Goal: Task Accomplishment & Management: Manage account settings

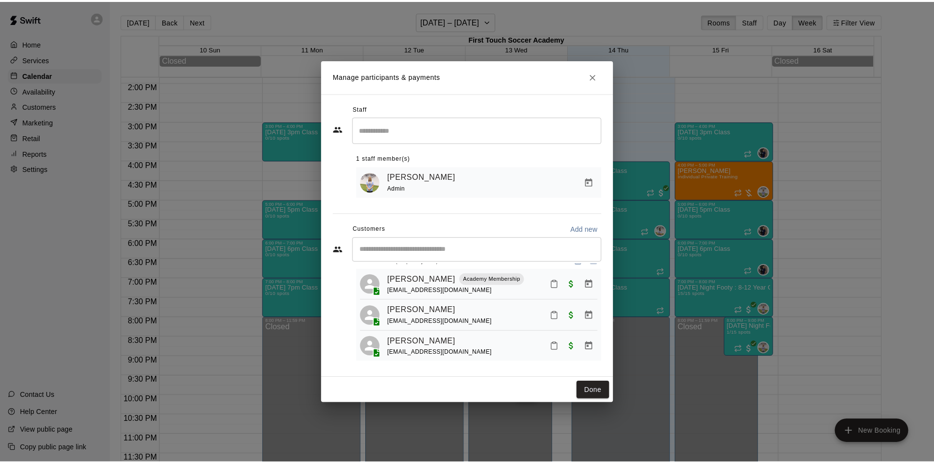
scroll to position [27, 0]
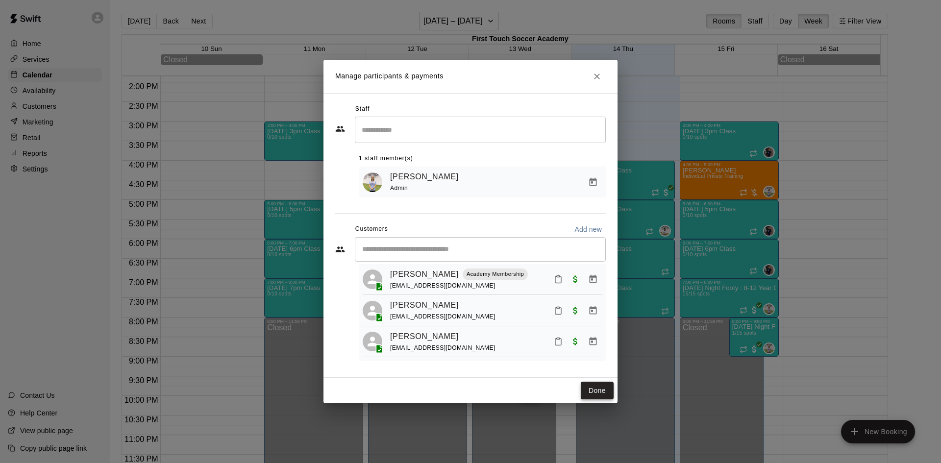
click at [587, 387] on button "Done" at bounding box center [597, 391] width 33 height 18
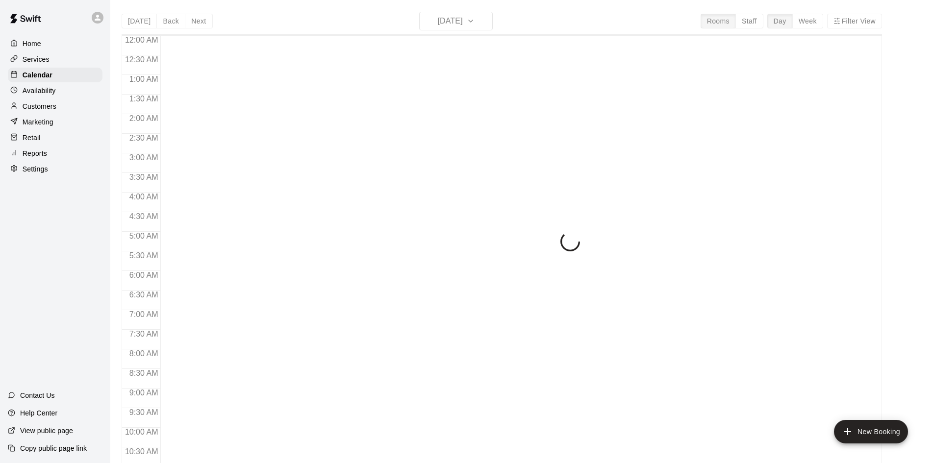
scroll to position [481, 0]
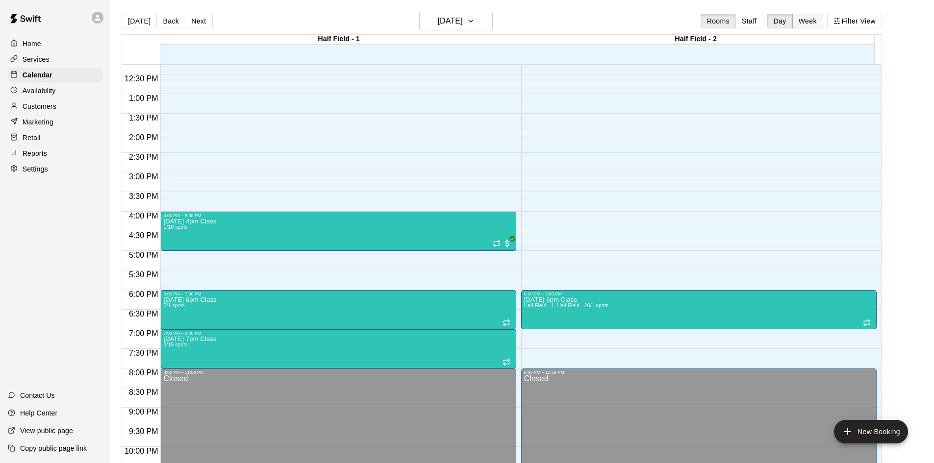
click at [810, 20] on button "Week" at bounding box center [807, 21] width 31 height 15
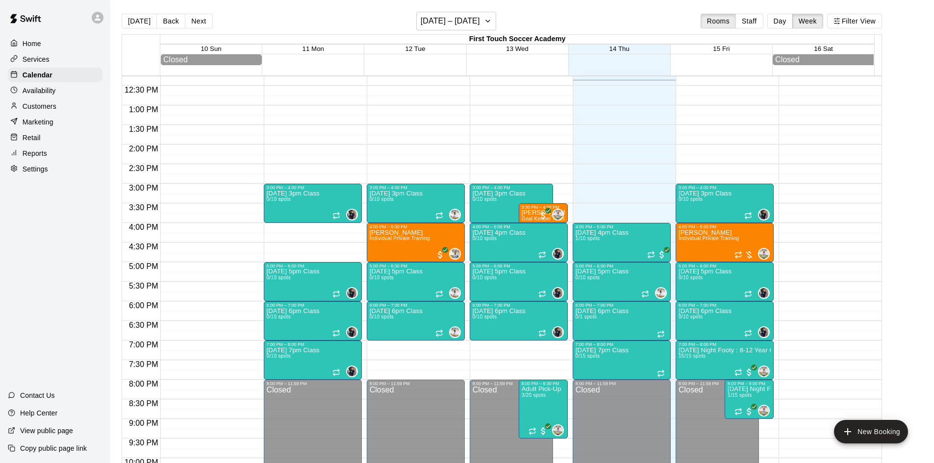
click at [35, 110] on p "Customers" at bounding box center [40, 106] width 34 height 10
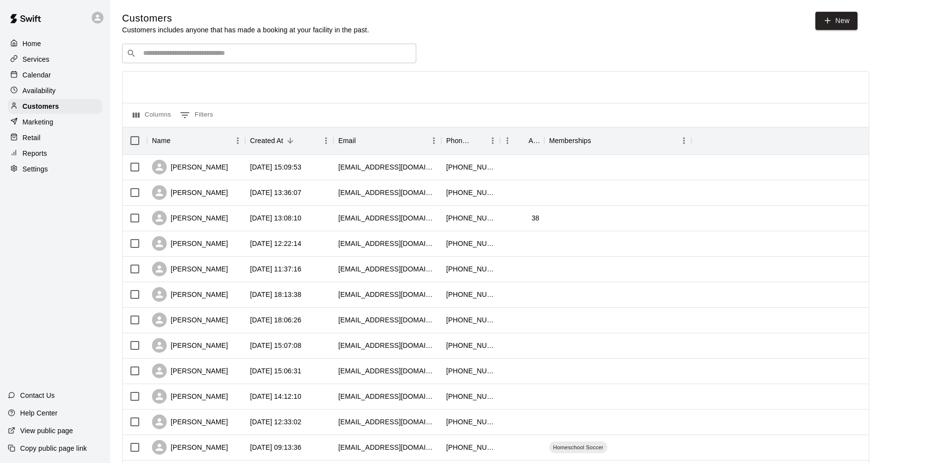
click at [232, 50] on div "​ ​" at bounding box center [269, 54] width 294 height 20
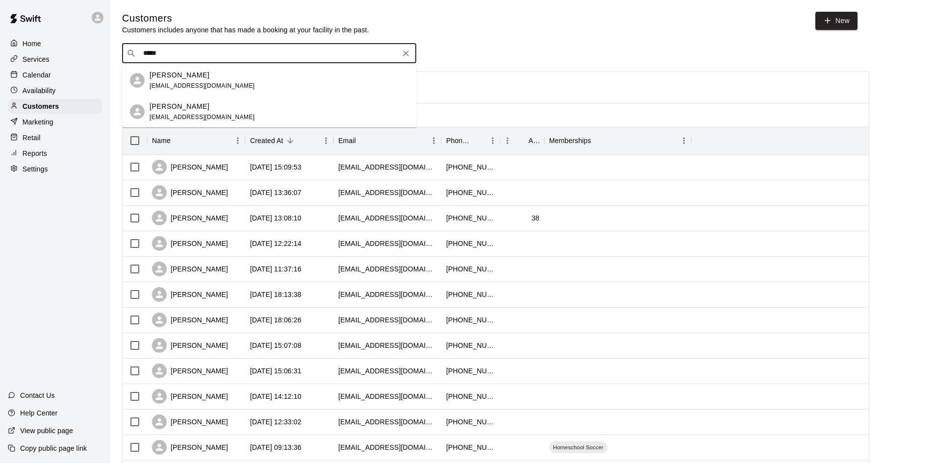
type input "******"
drag, startPoint x: 159, startPoint y: 83, endPoint x: 172, endPoint y: 78, distance: 13.8
click at [159, 83] on span "kappleton03@gmail.com" at bounding box center [202, 85] width 105 height 7
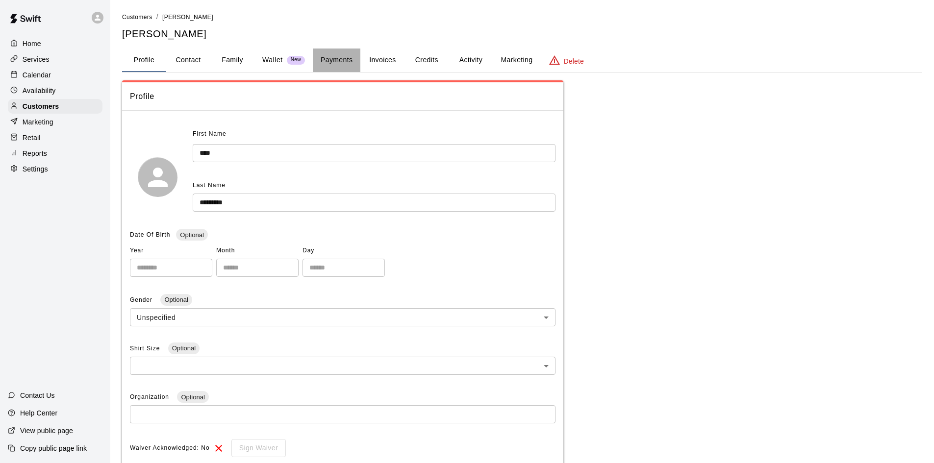
click at [331, 58] on button "Payments" at bounding box center [337, 61] width 48 height 24
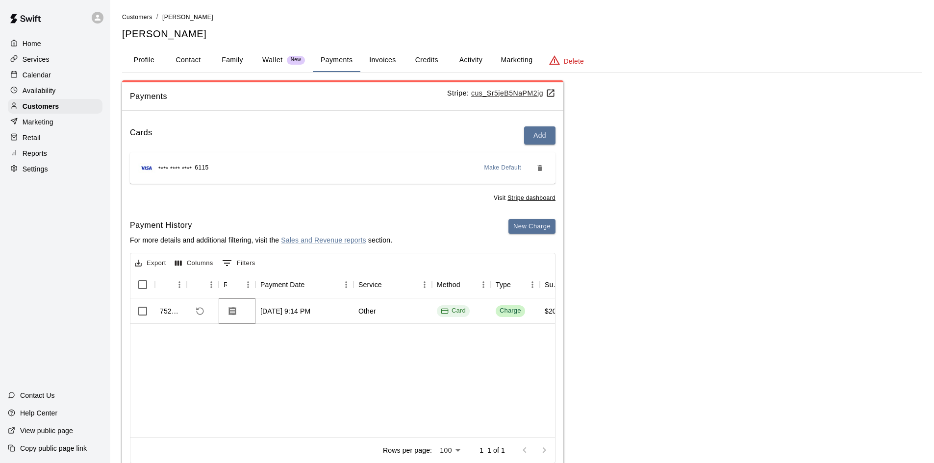
click at [234, 312] on icon "Download Receipt" at bounding box center [232, 311] width 7 height 8
click at [385, 61] on button "Invoices" at bounding box center [382, 61] width 44 height 24
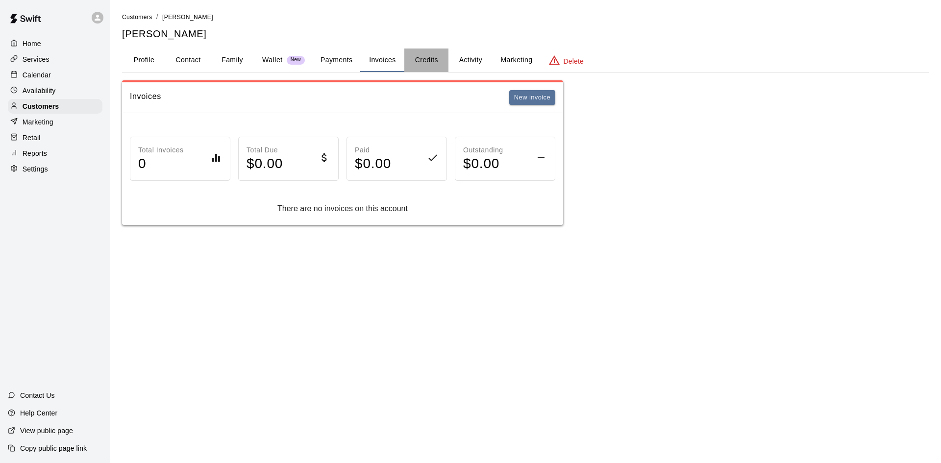
click at [428, 58] on button "Credits" at bounding box center [426, 61] width 44 height 24
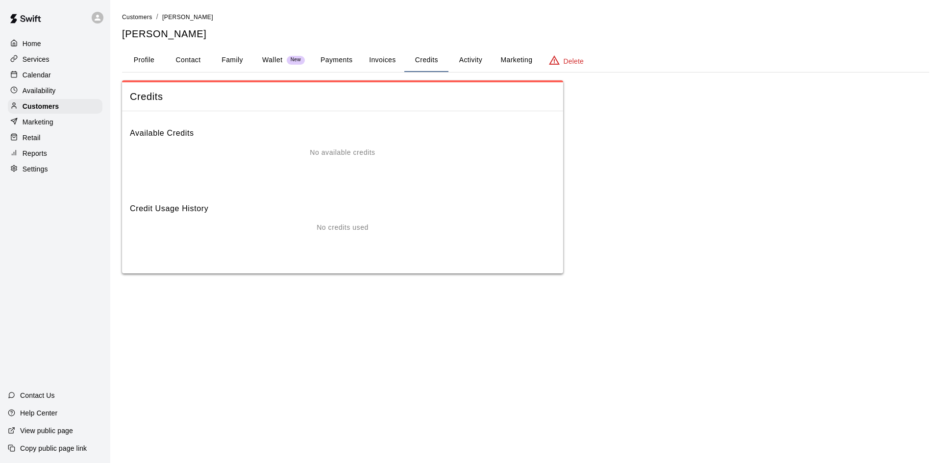
click at [468, 61] on button "Activity" at bounding box center [471, 61] width 44 height 24
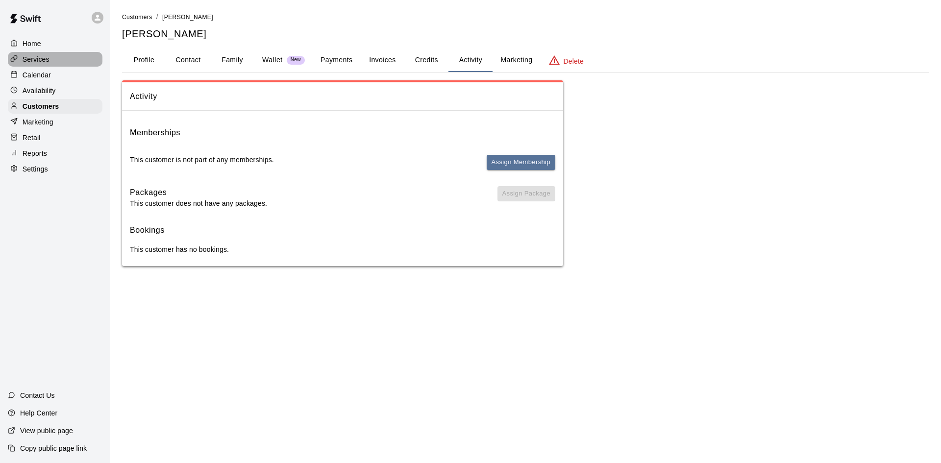
click at [32, 61] on p "Services" at bounding box center [36, 59] width 27 height 10
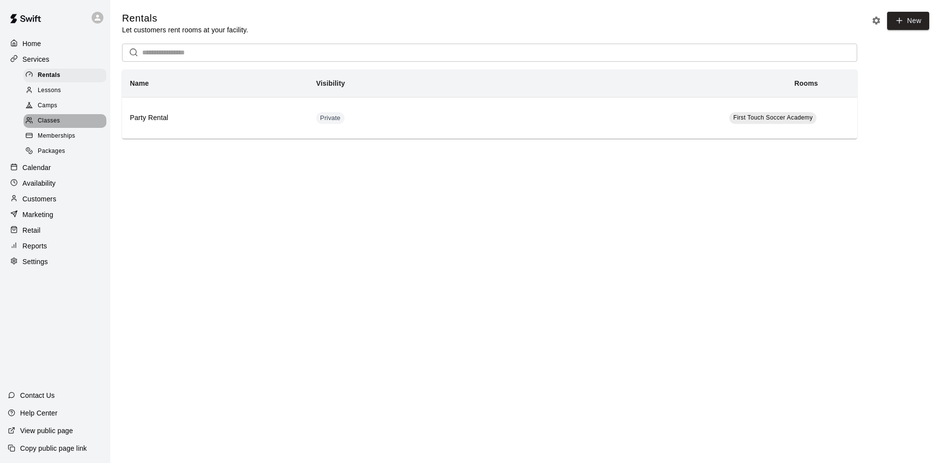
click at [55, 125] on span "Classes" at bounding box center [49, 121] width 22 height 10
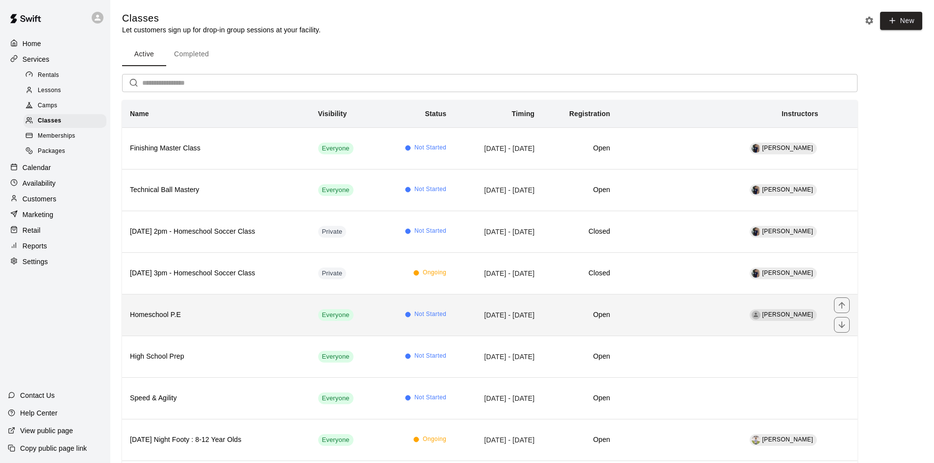
click at [148, 310] on h6 "Homeschool P.E" at bounding box center [216, 315] width 173 height 11
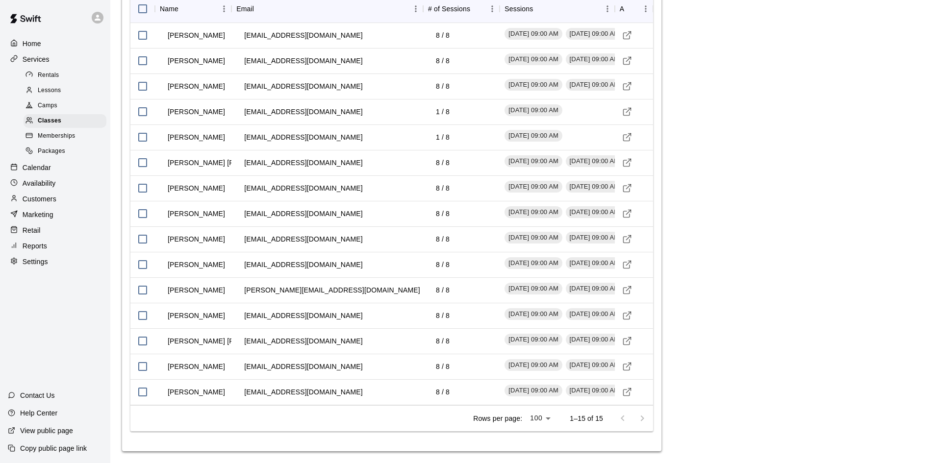
scroll to position [508, 0]
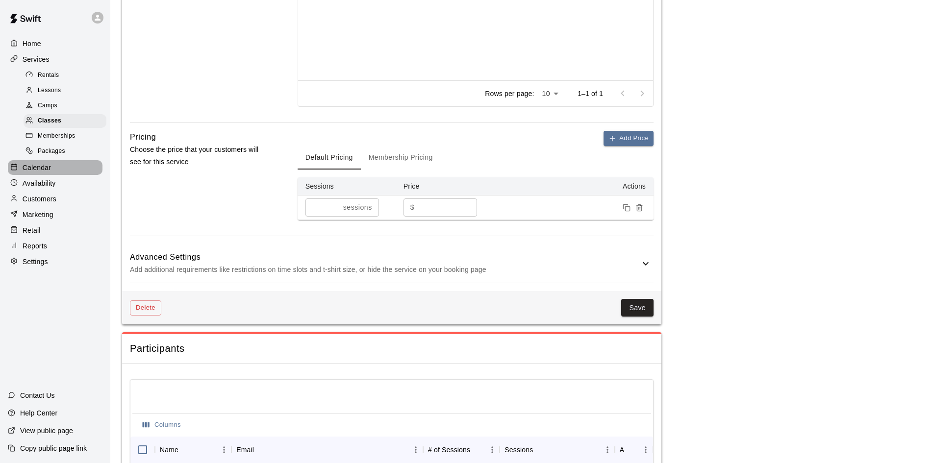
click at [34, 171] on p "Calendar" at bounding box center [37, 168] width 28 height 10
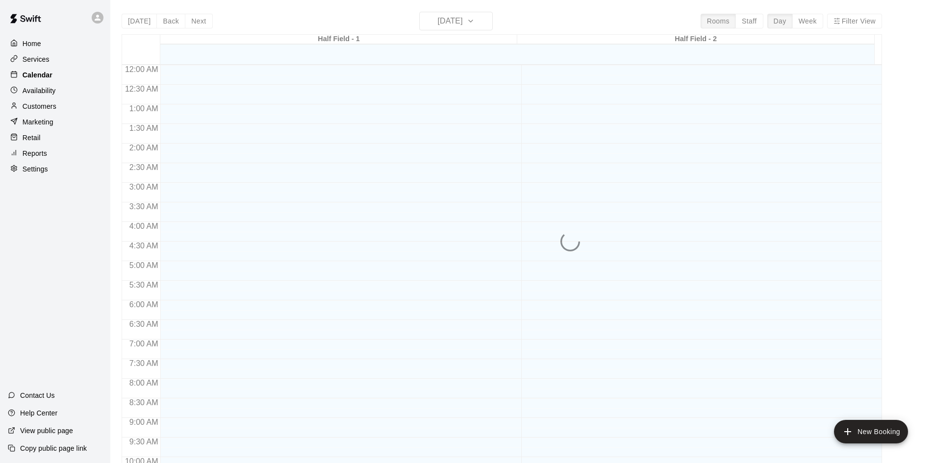
scroll to position [485, 0]
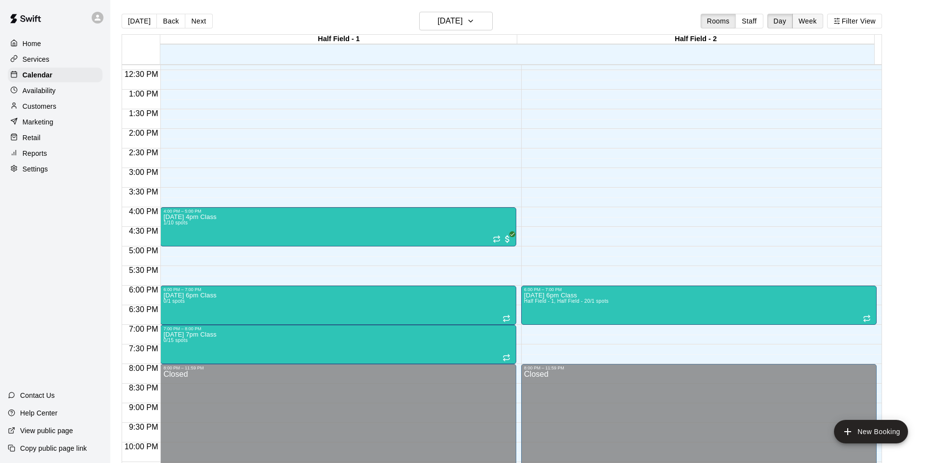
click at [808, 22] on button "Week" at bounding box center [807, 21] width 31 height 15
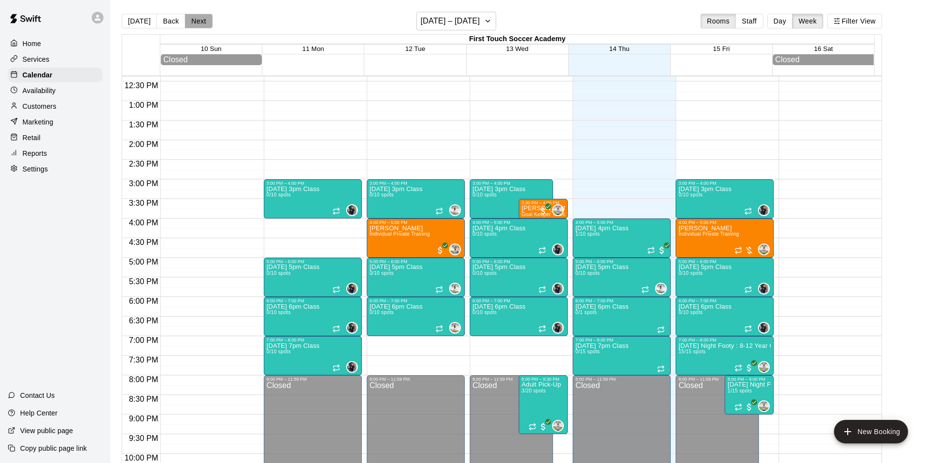
click at [206, 18] on button "Next" at bounding box center [198, 21] width 27 height 15
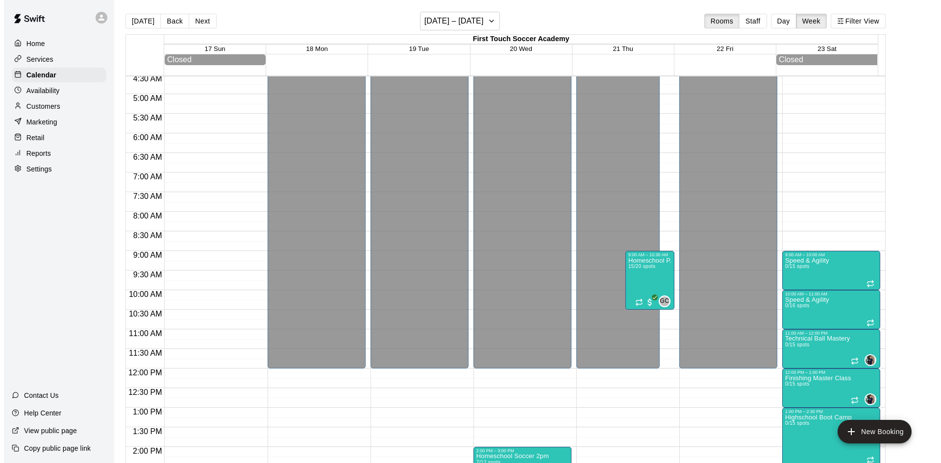
scroll to position [142, 0]
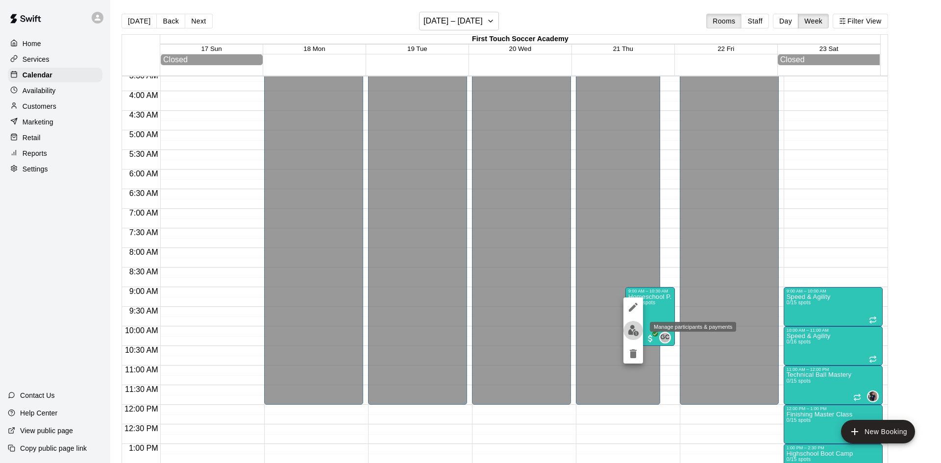
click at [628, 332] on img "edit" at bounding box center [633, 330] width 11 height 11
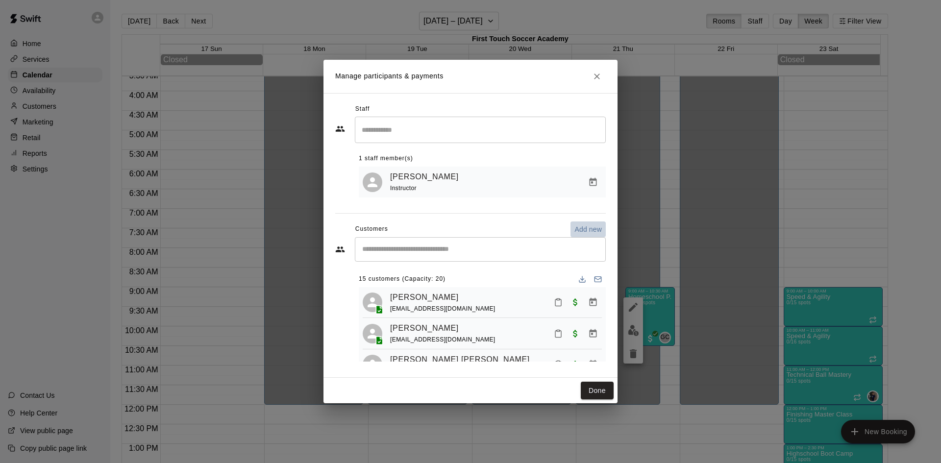
click at [582, 224] on button "Add new" at bounding box center [588, 230] width 35 height 16
select select "**"
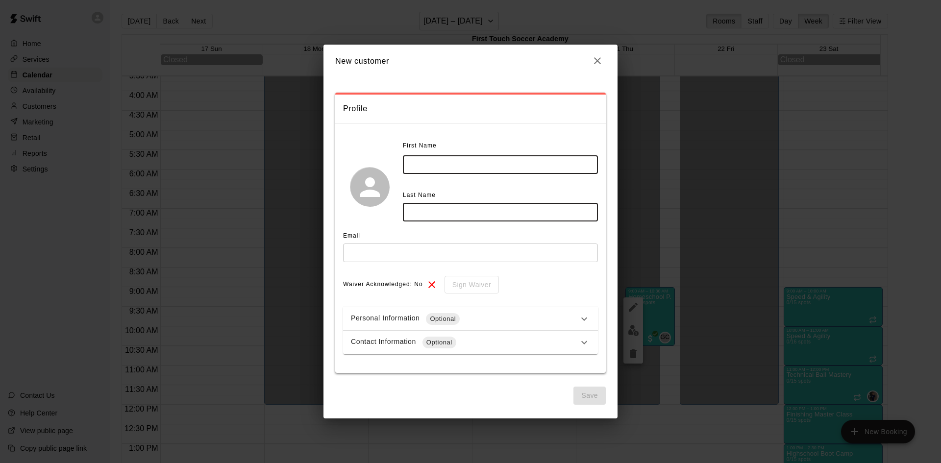
click at [437, 166] on input "text" at bounding box center [500, 164] width 195 height 18
click at [598, 61] on icon "button" at bounding box center [597, 60] width 7 height 7
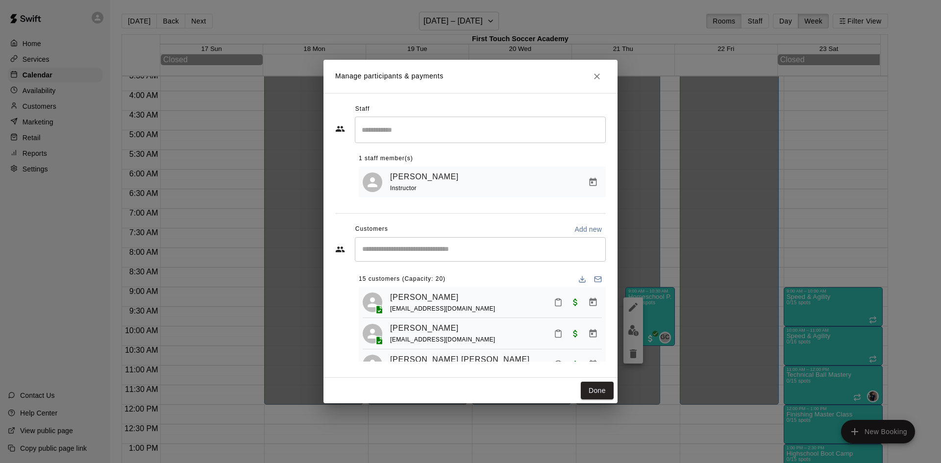
click at [468, 247] on input "Start typing to search customers..." at bounding box center [480, 250] width 242 height 10
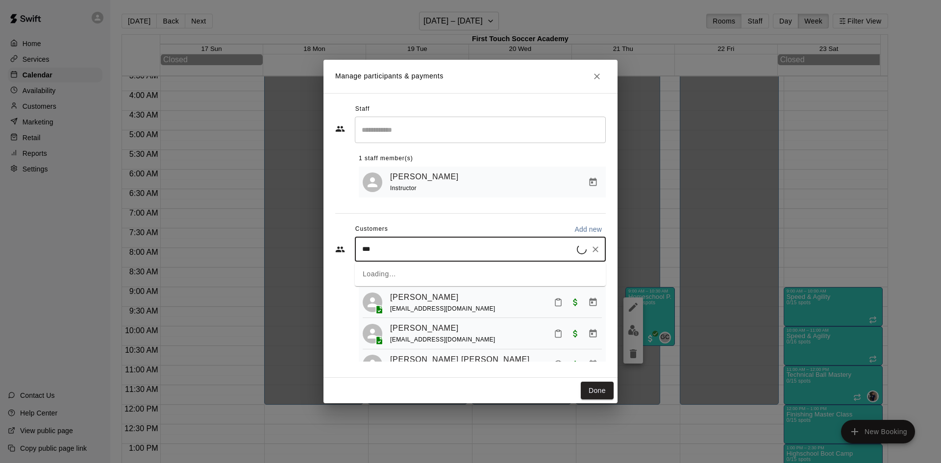
type input "****"
click at [457, 283] on div "Declan Appleton kappleton03@gmail.com" at bounding box center [490, 278] width 216 height 21
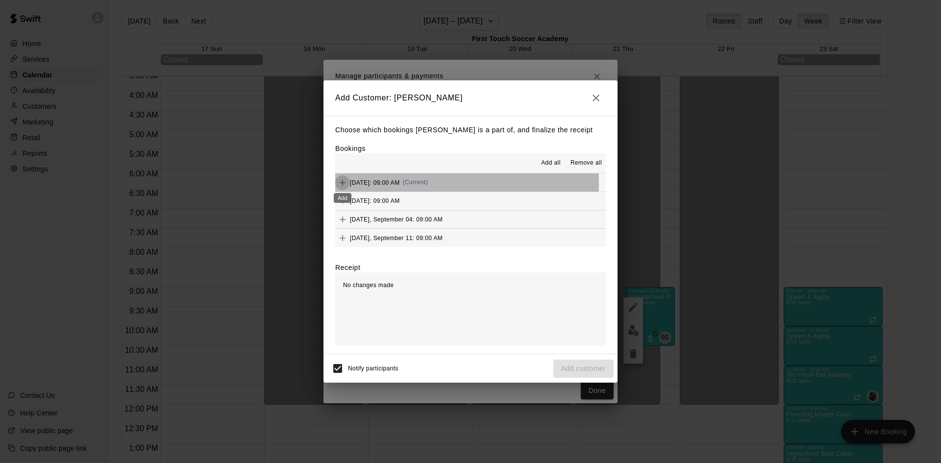
click at [346, 183] on icon "Add" at bounding box center [343, 183] width 10 height 10
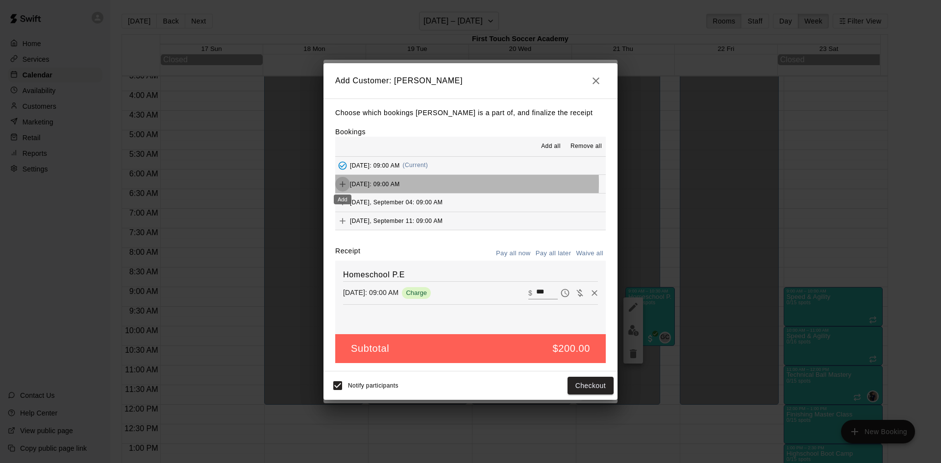
click at [341, 183] on icon "Add" at bounding box center [343, 184] width 10 height 10
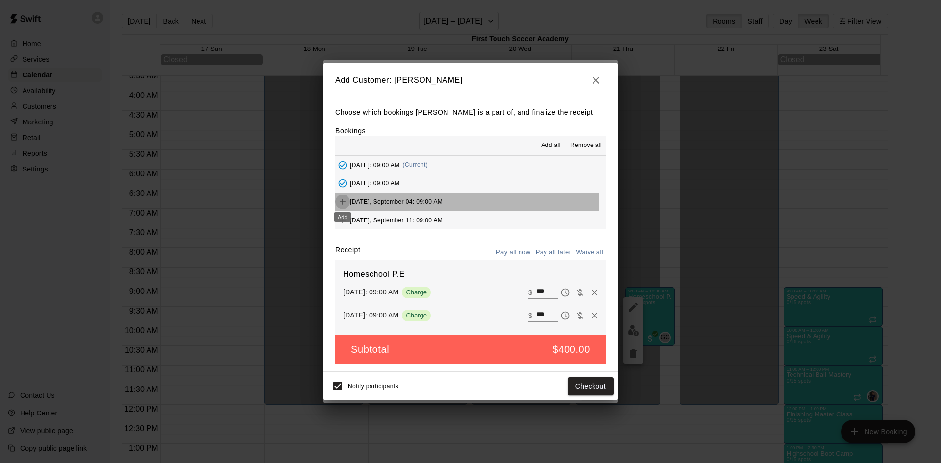
click at [343, 201] on icon "Add" at bounding box center [343, 202] width 10 height 10
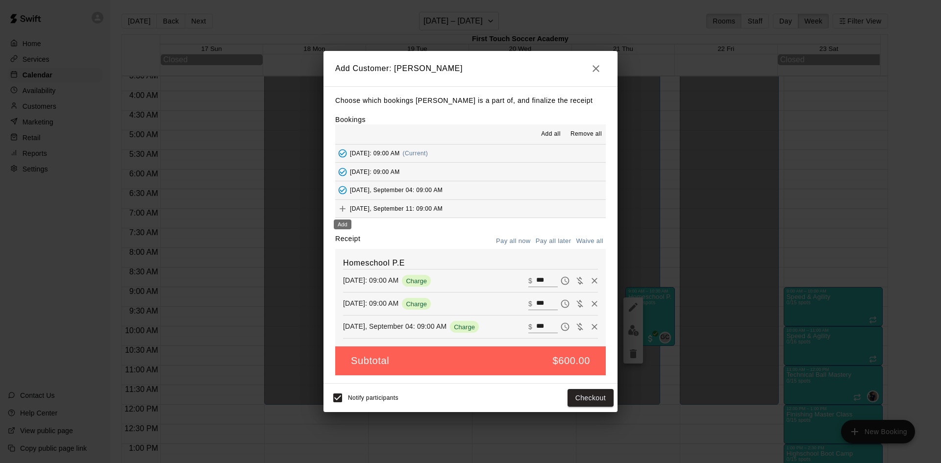
click at [341, 208] on icon "Add" at bounding box center [343, 209] width 10 height 10
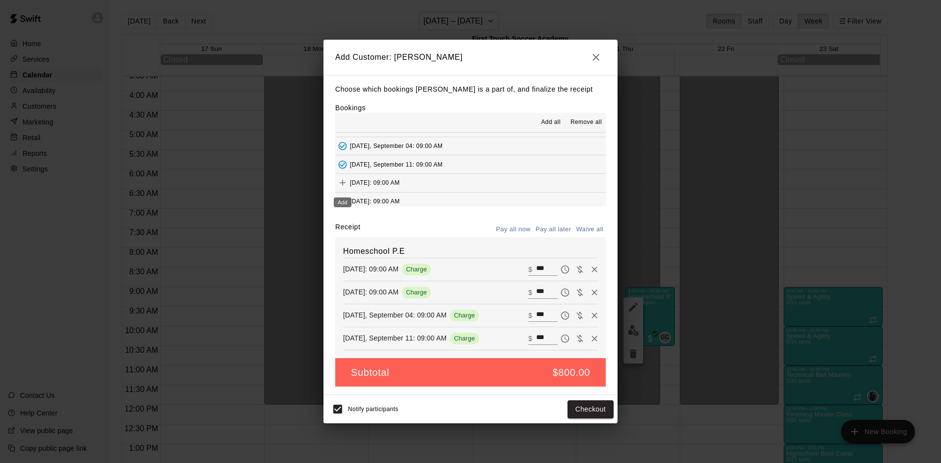
scroll to position [49, 0]
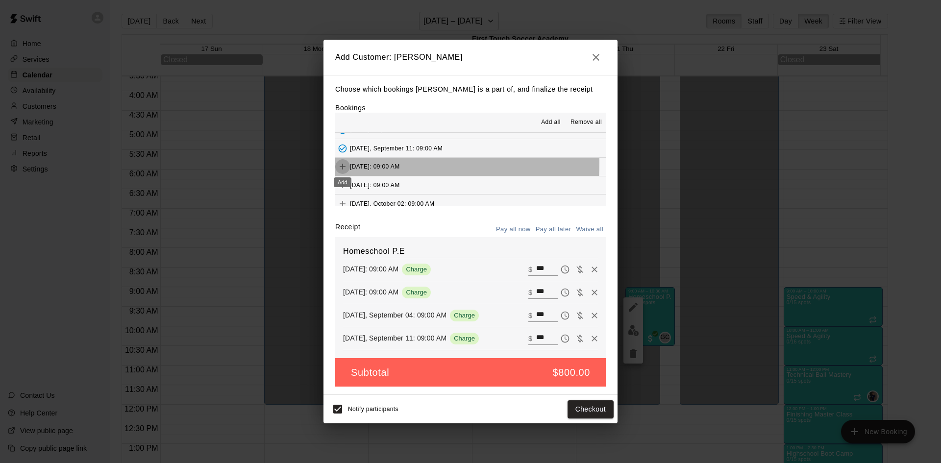
click at [340, 163] on icon "Add" at bounding box center [343, 167] width 10 height 10
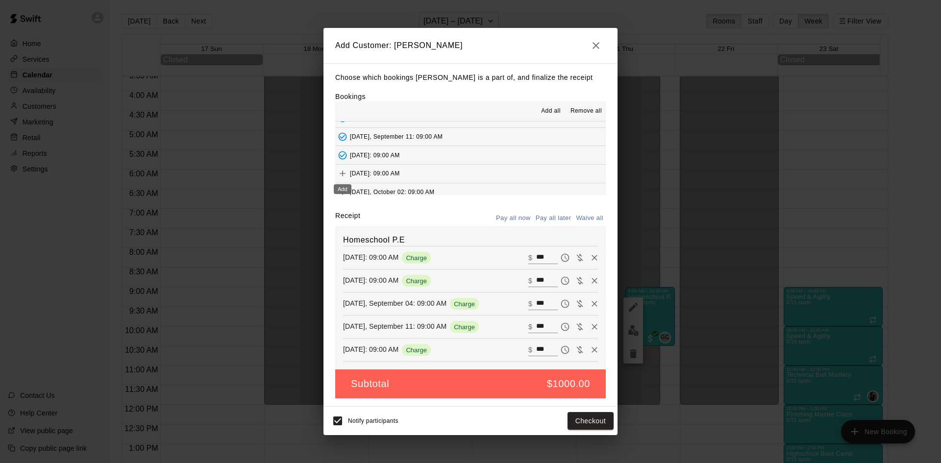
click at [345, 172] on icon "Add" at bounding box center [343, 174] width 10 height 10
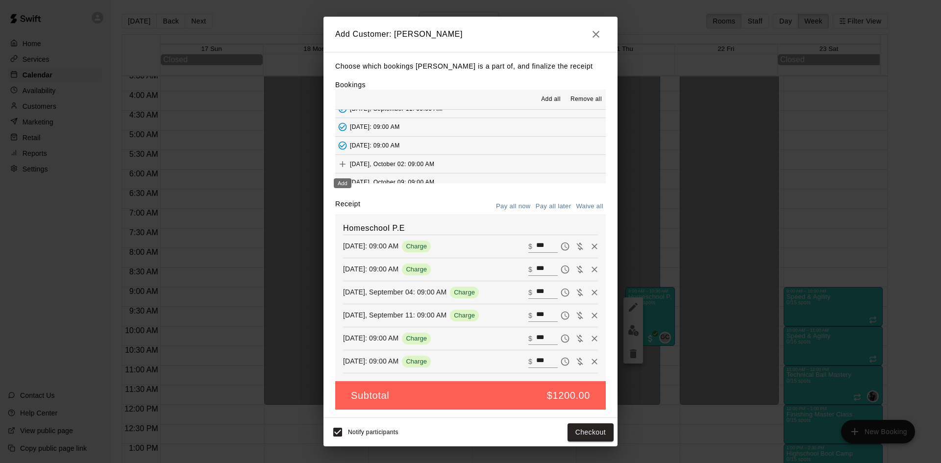
scroll to position [74, 0]
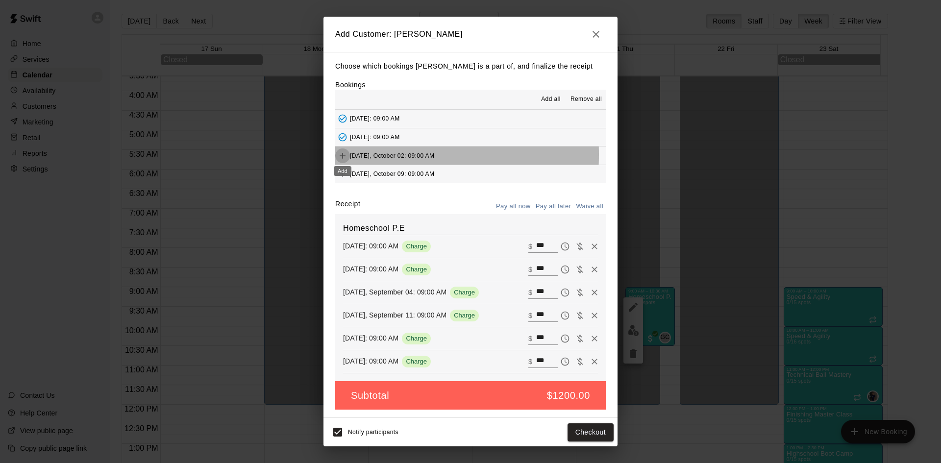
click at [341, 155] on icon "Add" at bounding box center [343, 156] width 10 height 10
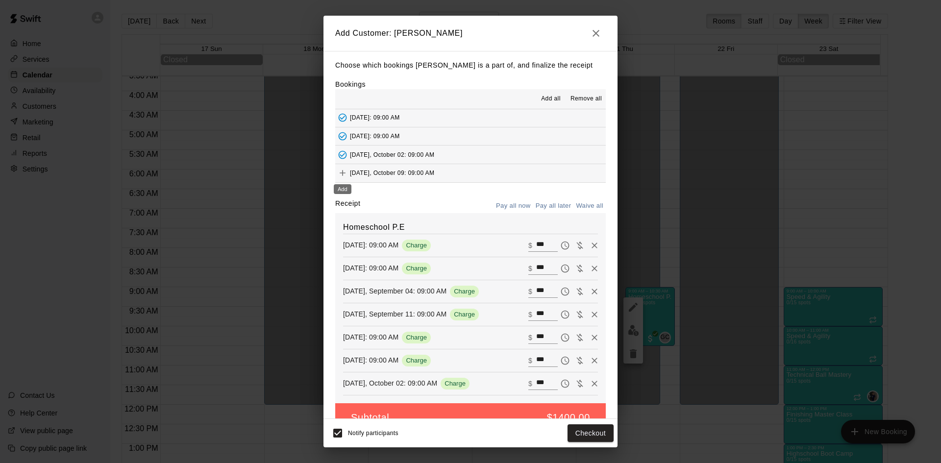
click at [342, 173] on icon "Add" at bounding box center [343, 173] width 10 height 10
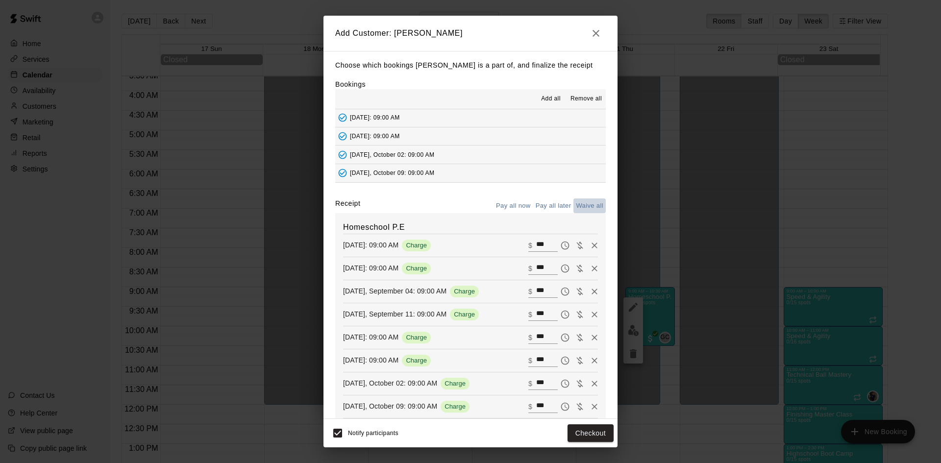
click at [582, 205] on button "Waive all" at bounding box center [590, 206] width 32 height 15
type input "*"
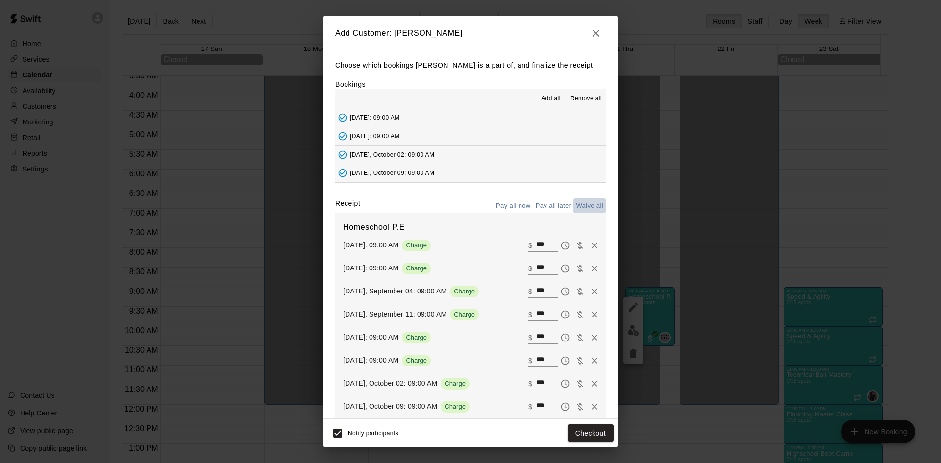
type input "*"
click at [585, 438] on button "Add customer" at bounding box center [583, 434] width 60 height 18
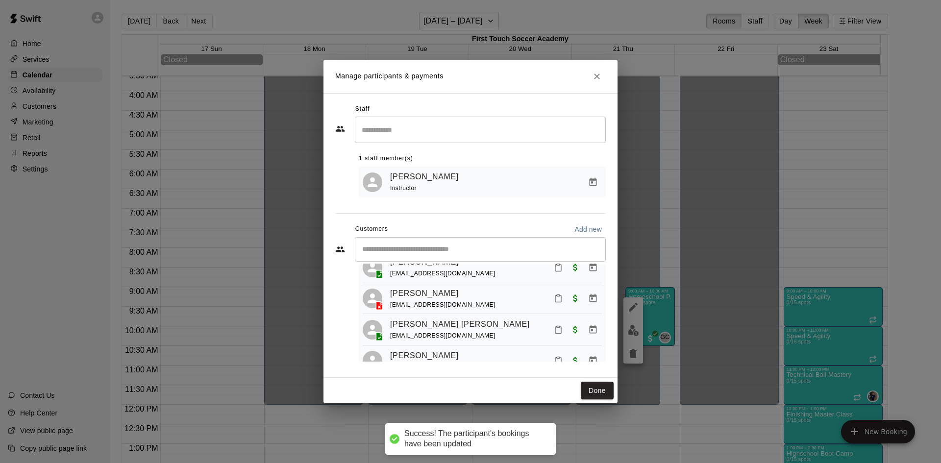
scroll to position [49, 0]
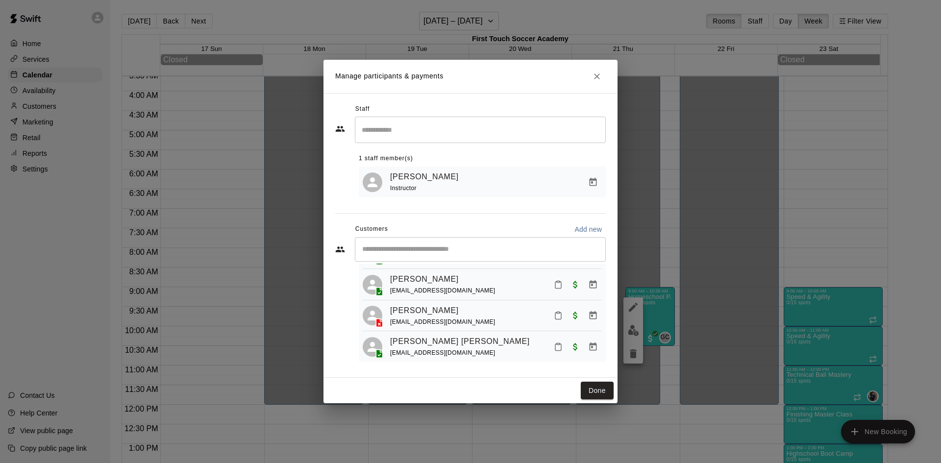
click at [475, 254] on input "Start typing to search customers..." at bounding box center [480, 250] width 242 height 10
click at [544, 386] on div "Done" at bounding box center [471, 391] width 294 height 26
click at [594, 392] on button "Done" at bounding box center [597, 391] width 33 height 18
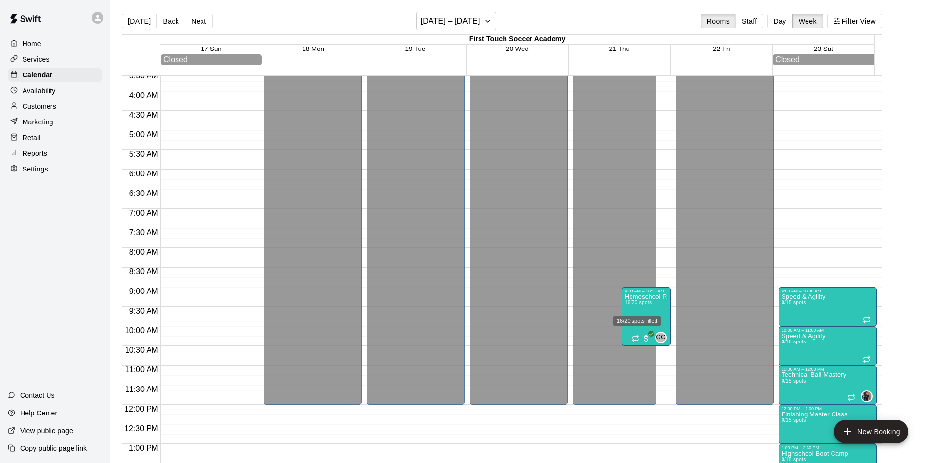
click at [645, 305] on span "16/20 spots" at bounding box center [638, 302] width 27 height 5
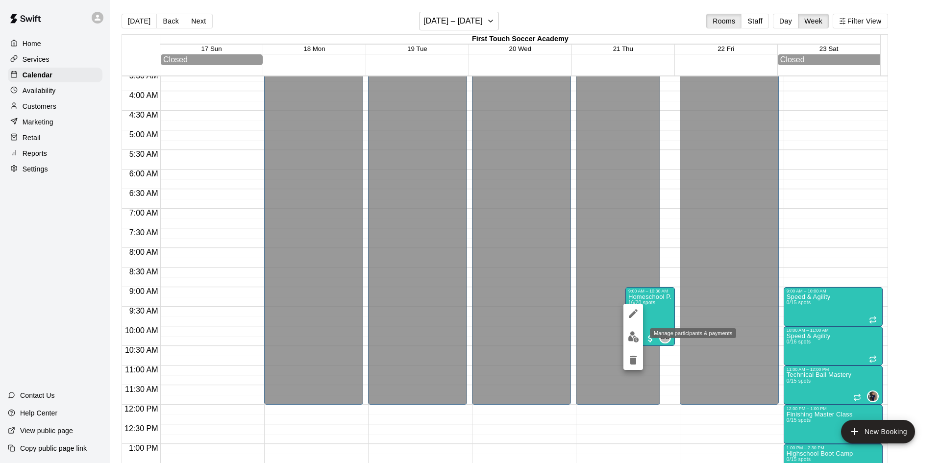
click at [628, 336] on img "edit" at bounding box center [633, 336] width 11 height 11
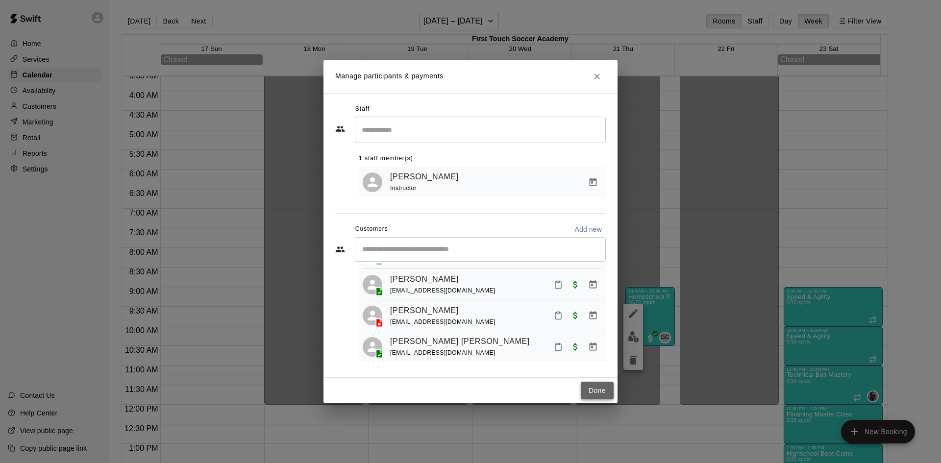
click at [596, 389] on button "Done" at bounding box center [597, 391] width 33 height 18
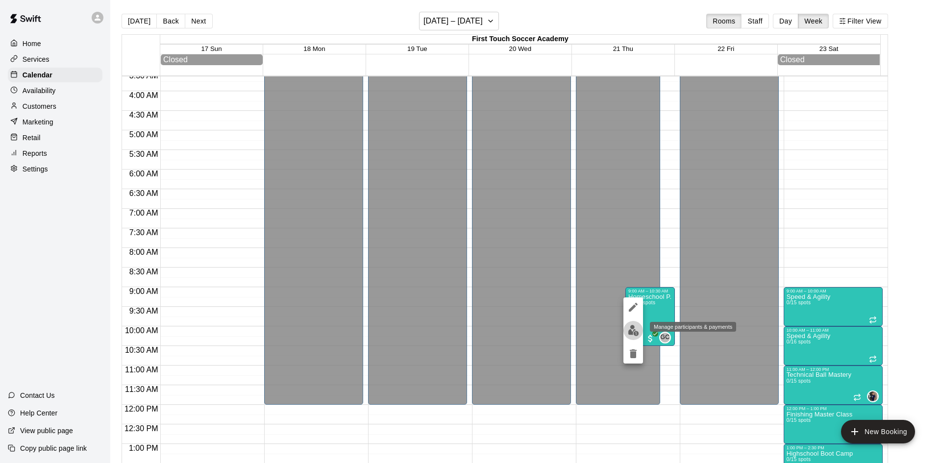
click at [627, 328] on button "edit" at bounding box center [634, 330] width 20 height 19
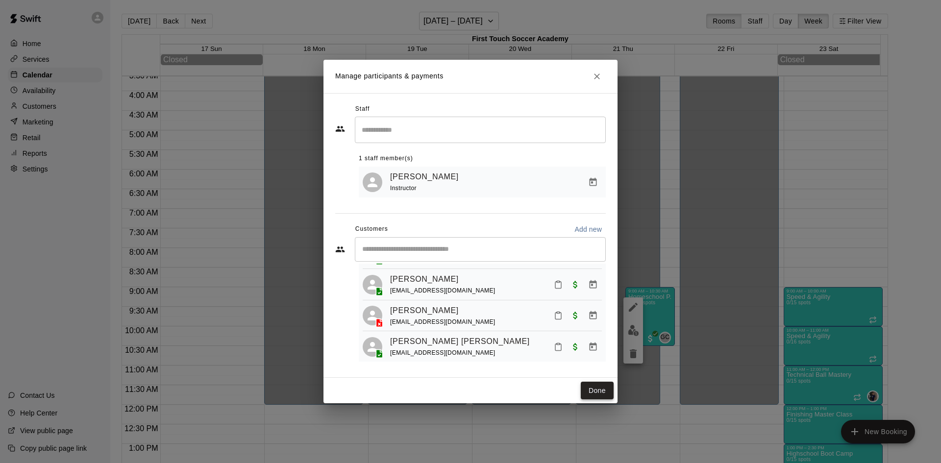
click at [597, 393] on button "Done" at bounding box center [597, 391] width 33 height 18
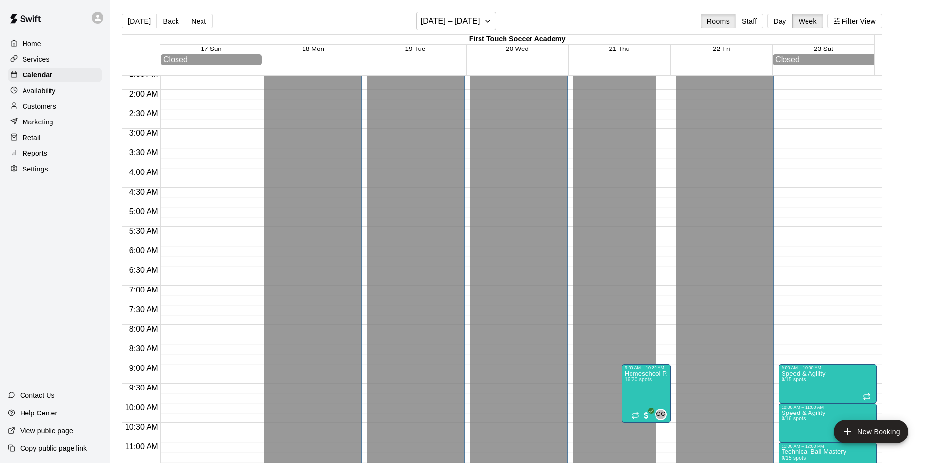
scroll to position [0, 0]
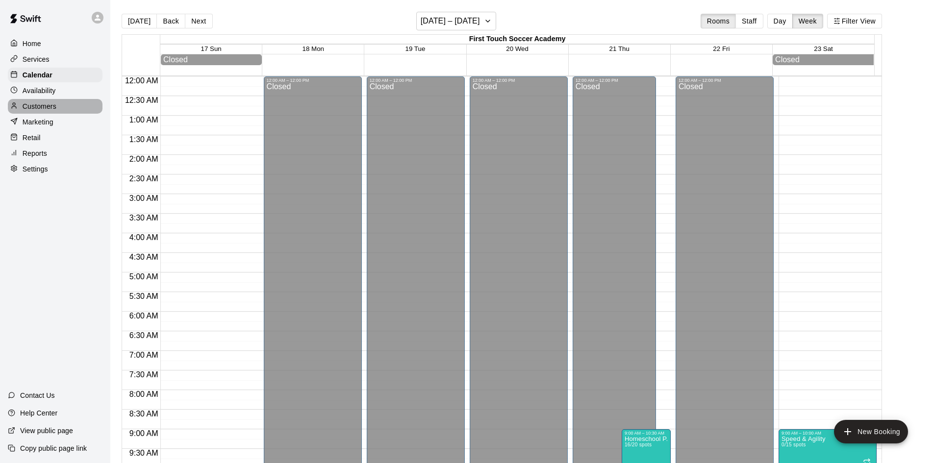
click at [55, 108] on p "Customers" at bounding box center [40, 106] width 34 height 10
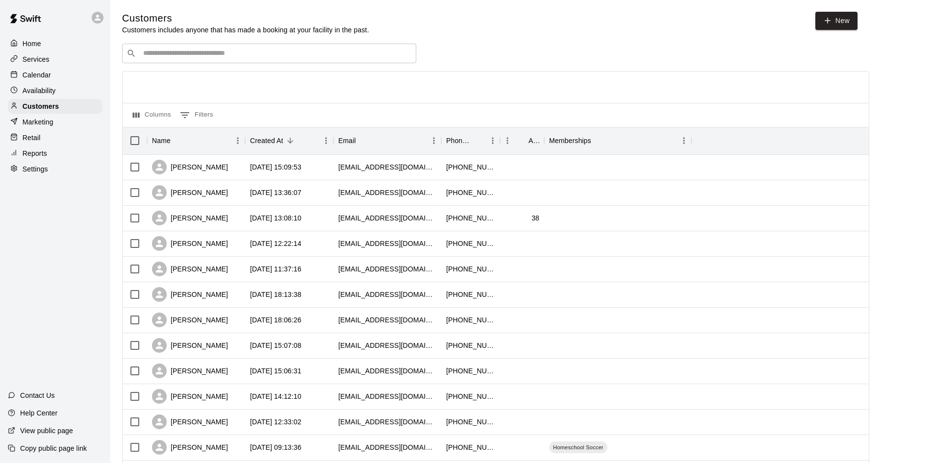
click at [219, 53] on input "Search customers by name or email" at bounding box center [276, 54] width 272 height 10
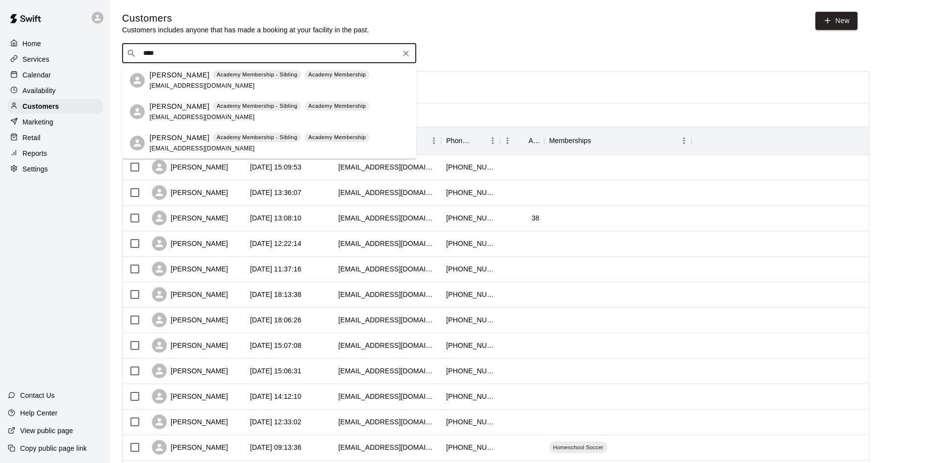
type input "****"
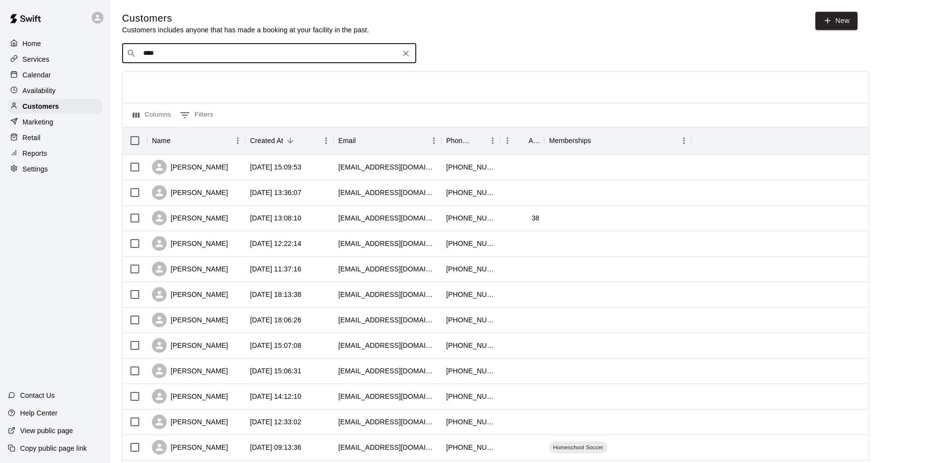
click at [45, 59] on p "Services" at bounding box center [36, 59] width 27 height 10
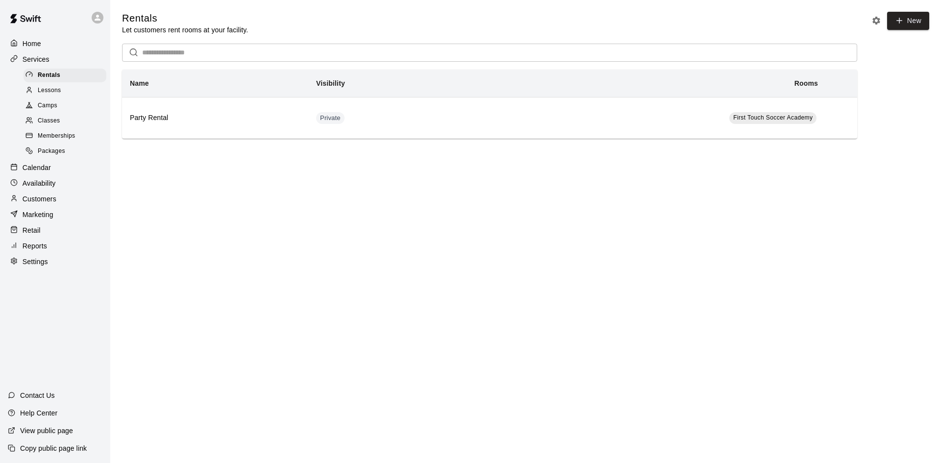
click at [58, 122] on span "Classes" at bounding box center [49, 121] width 22 height 10
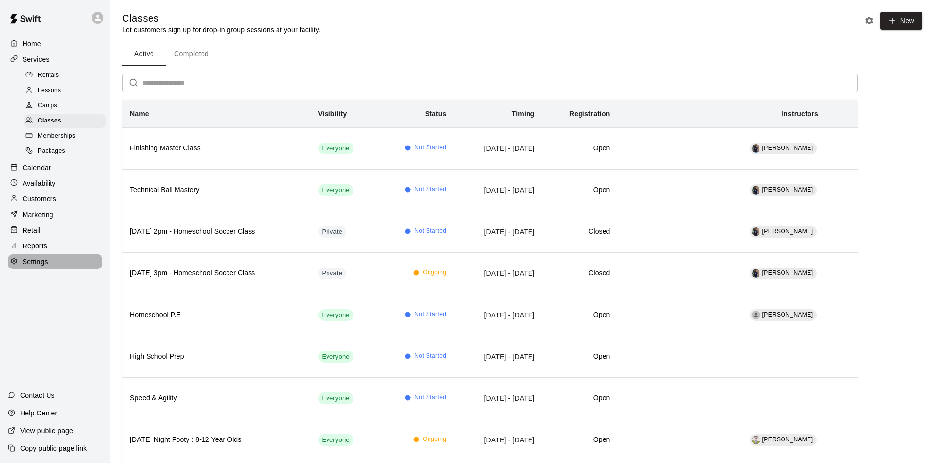
click at [37, 267] on p "Settings" at bounding box center [35, 262] width 25 height 10
select select "**"
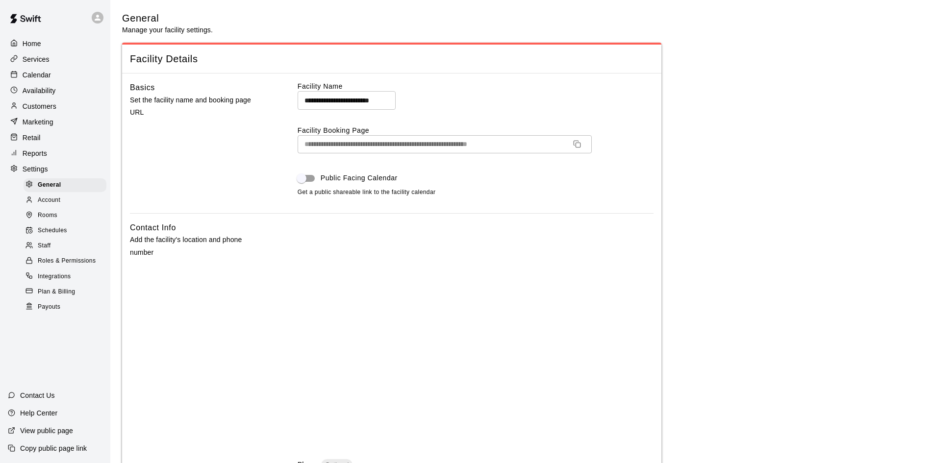
click at [576, 142] on icon "Copy URL" at bounding box center [577, 144] width 8 height 8
click at [32, 59] on p "Services" at bounding box center [36, 59] width 27 height 10
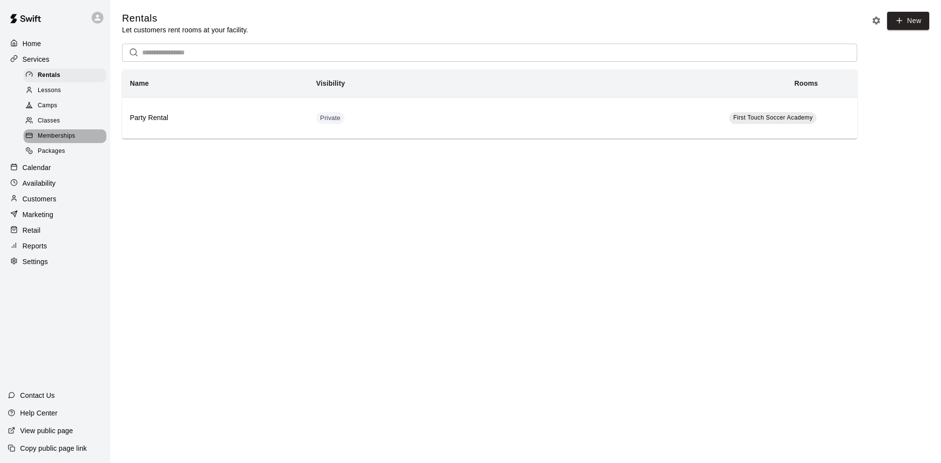
click at [67, 136] on span "Memberships" at bounding box center [56, 136] width 37 height 10
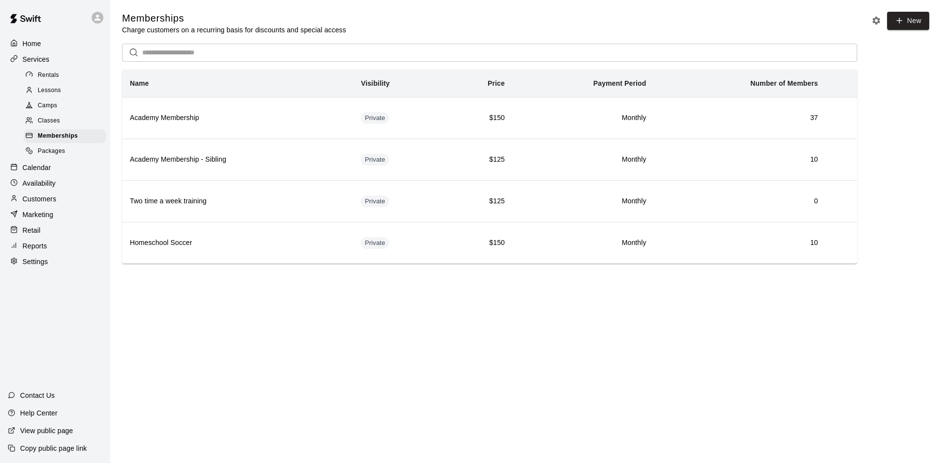
click at [222, 52] on input "text" at bounding box center [499, 53] width 715 height 18
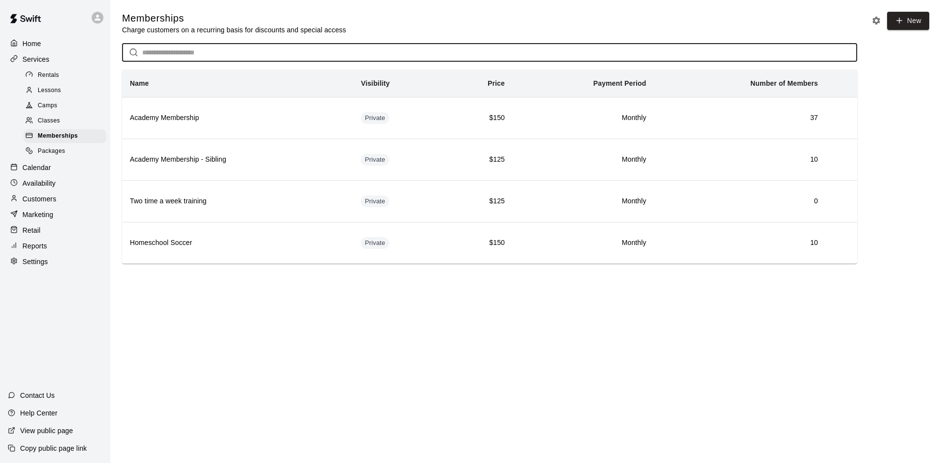
click at [46, 123] on span "Classes" at bounding box center [49, 121] width 22 height 10
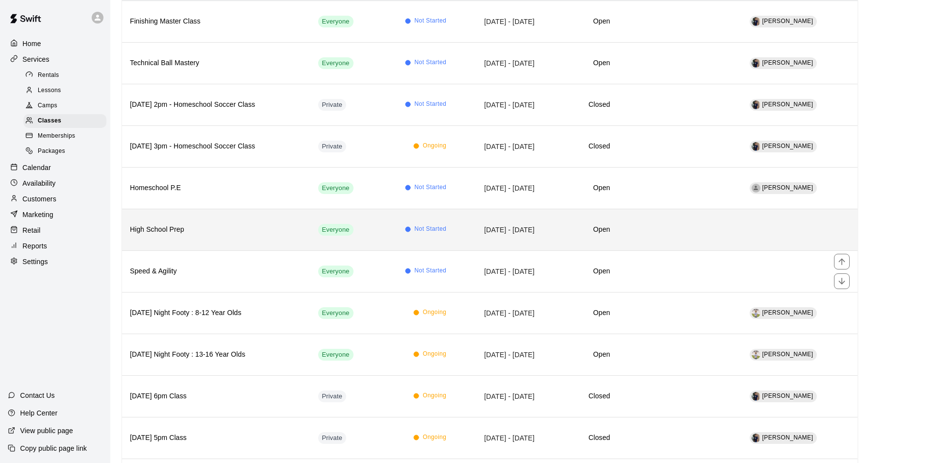
scroll to position [98, 0]
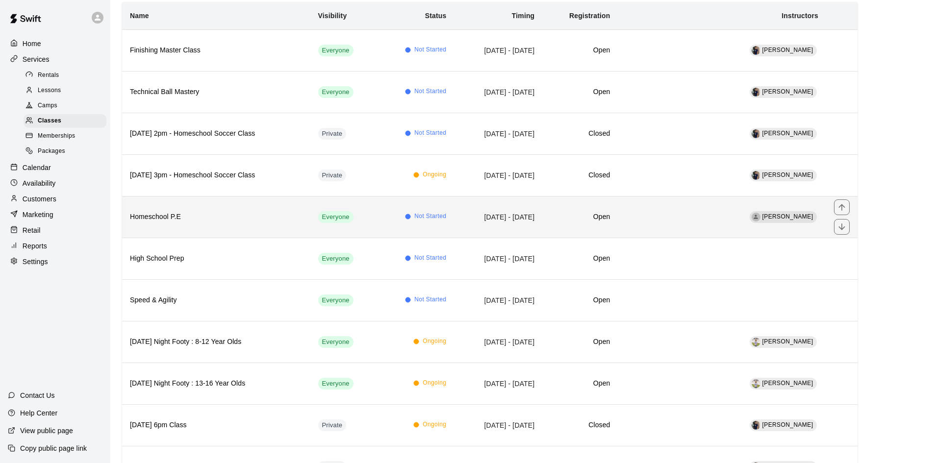
click at [260, 217] on h6 "Homeschool P.E" at bounding box center [216, 217] width 173 height 11
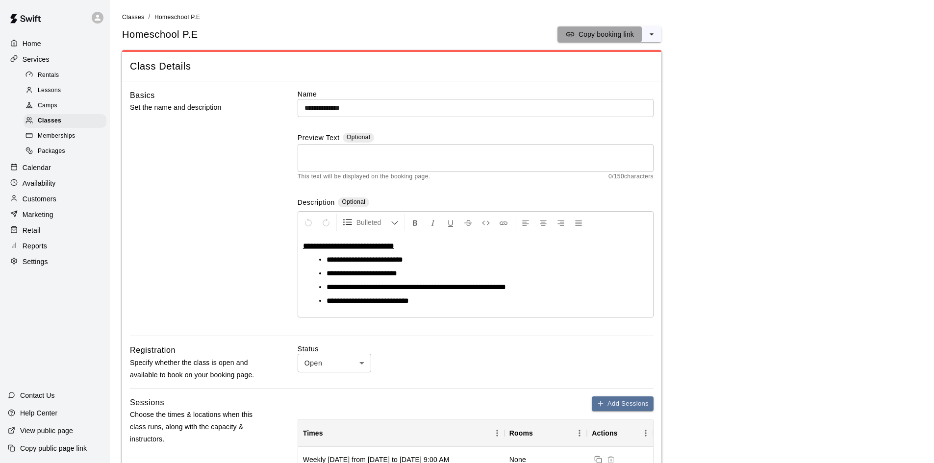
click at [591, 35] on p "Copy booking link" at bounding box center [605, 34] width 55 height 10
click at [46, 63] on p "Services" at bounding box center [36, 59] width 27 height 10
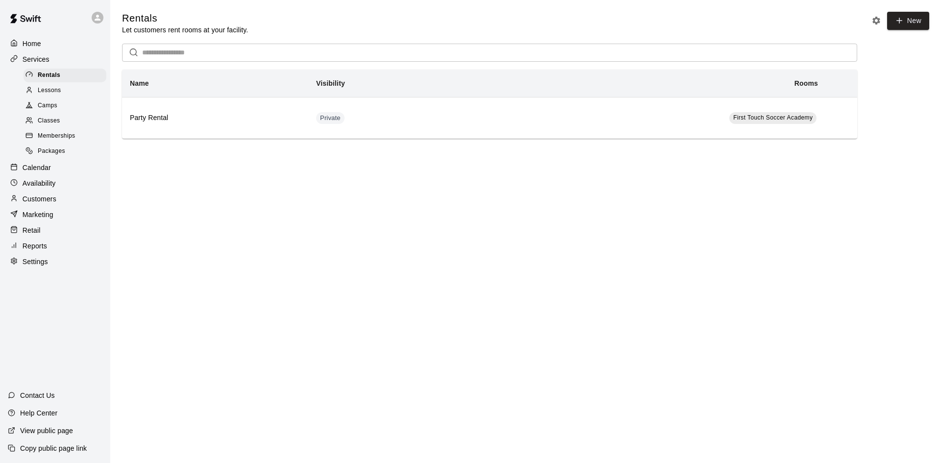
click at [45, 173] on p "Calendar" at bounding box center [37, 168] width 28 height 10
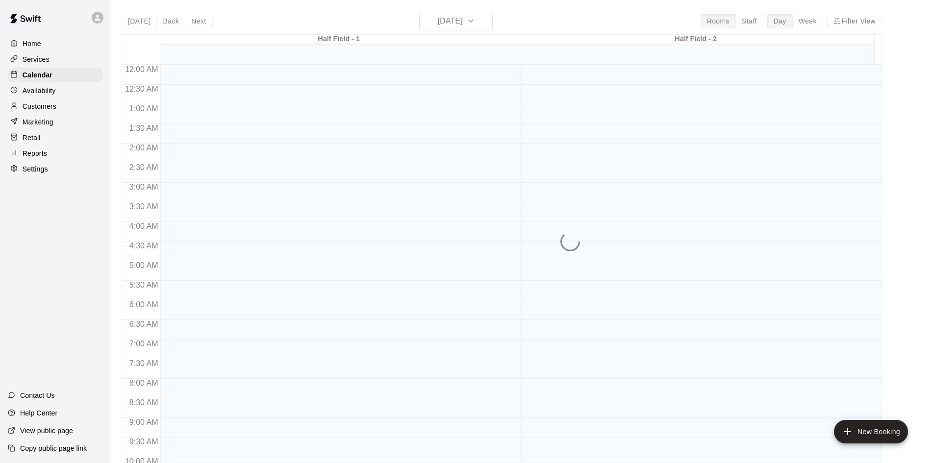
scroll to position [502, 0]
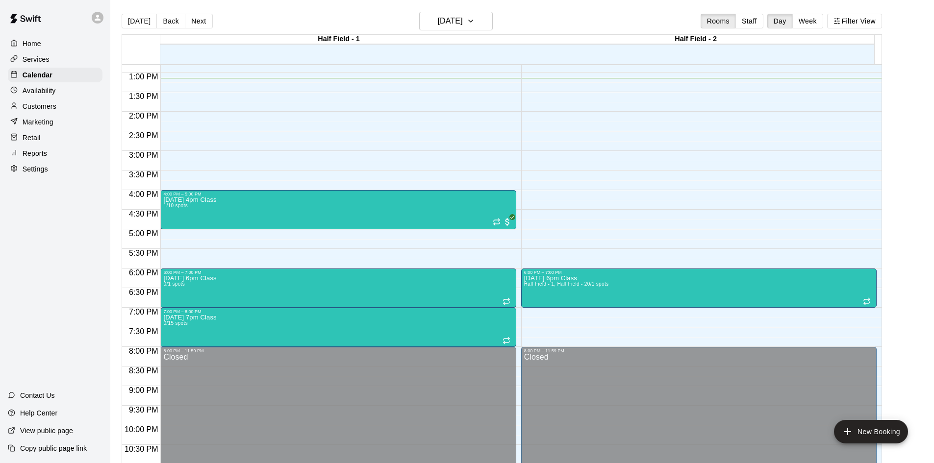
click at [822, 12] on div "Today Back Next Thursday Aug 14 Rooms Staff Day Week Filter View" at bounding box center [502, 23] width 760 height 23
click at [820, 15] on button "Week" at bounding box center [807, 21] width 31 height 15
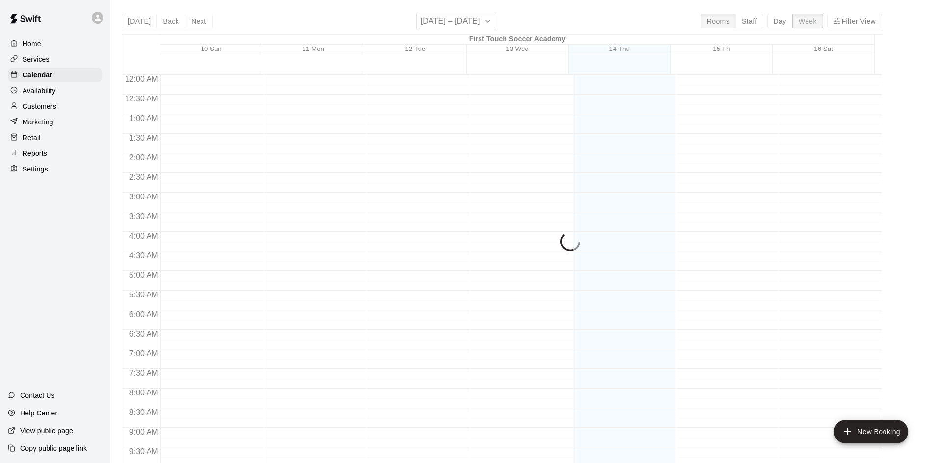
scroll to position [515, 0]
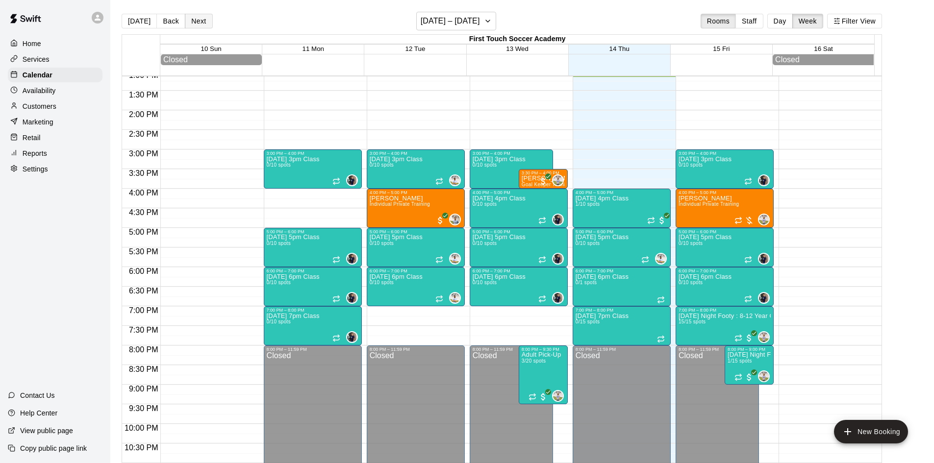
click at [195, 21] on button "Next" at bounding box center [198, 21] width 27 height 15
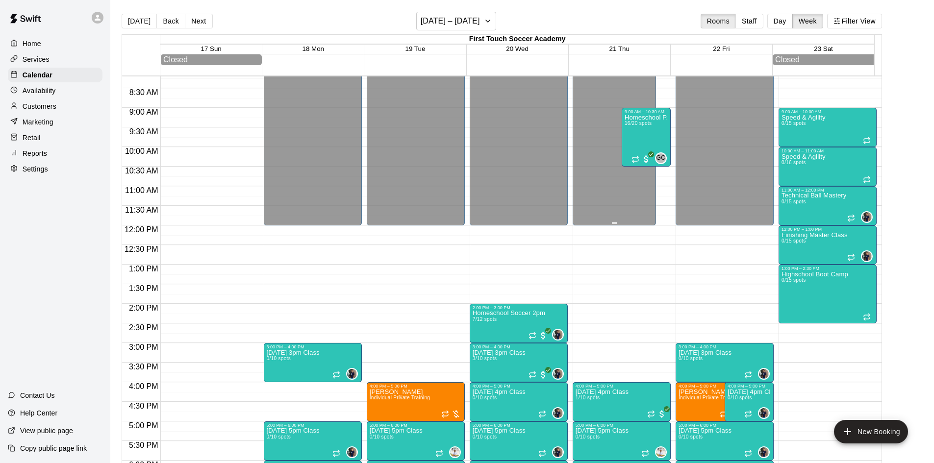
scroll to position [172, 0]
